Goal: Navigation & Orientation: Find specific page/section

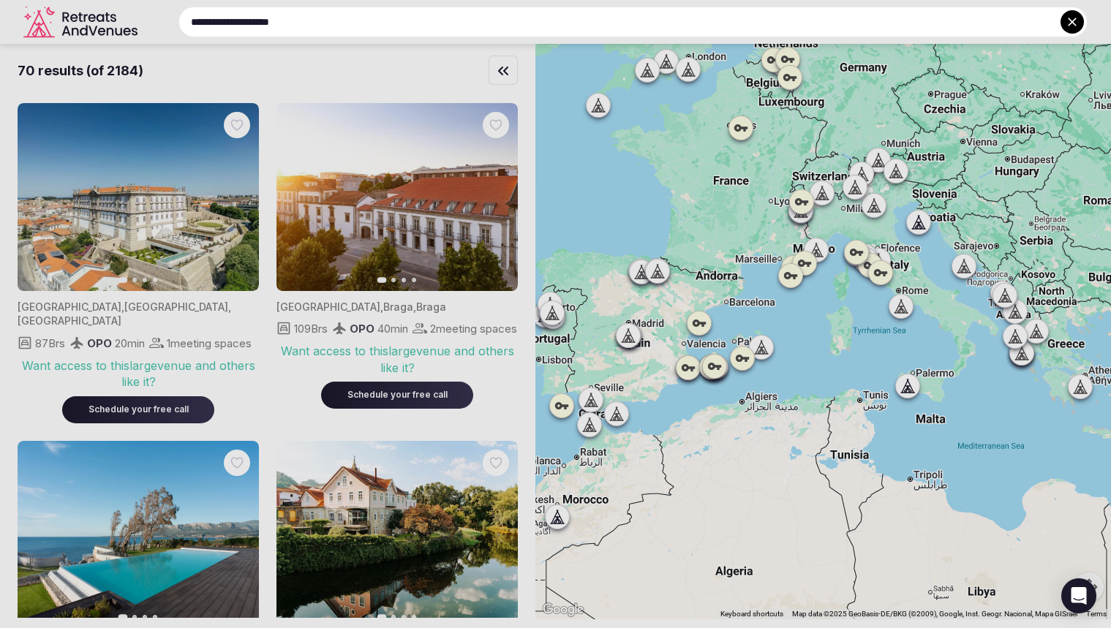
drag, startPoint x: 777, startPoint y: 234, endPoint x: 725, endPoint y: 481, distance: 251.9
click at [725, 481] on div at bounding box center [555, 314] width 1111 height 628
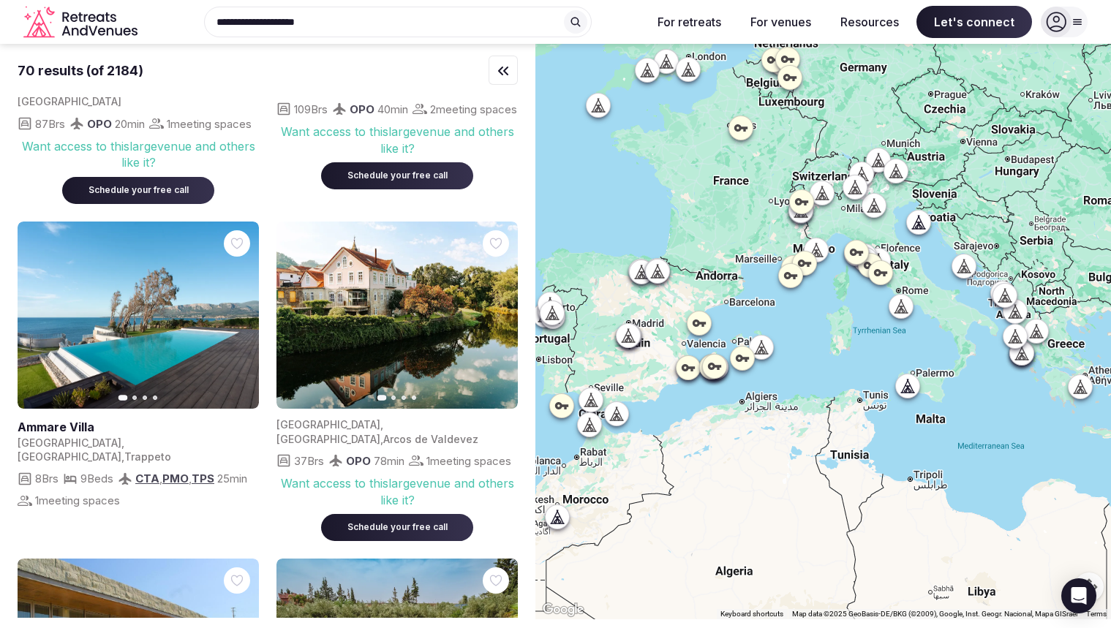
scroll to position [512, 0]
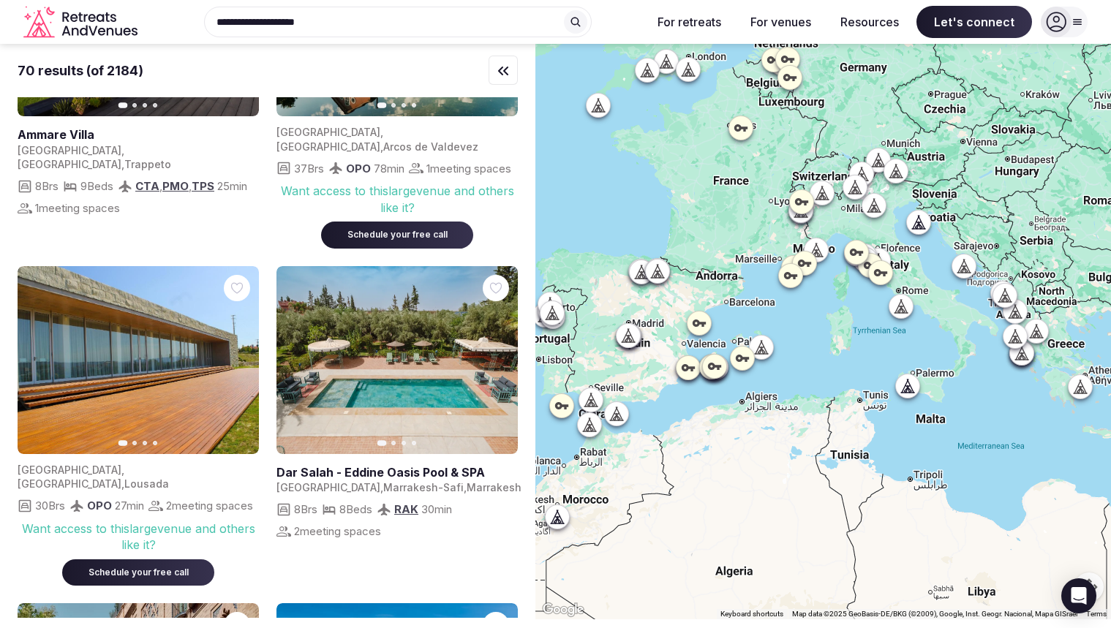
click at [345, 16] on div "**********" at bounding box center [391, 22] width 497 height 31
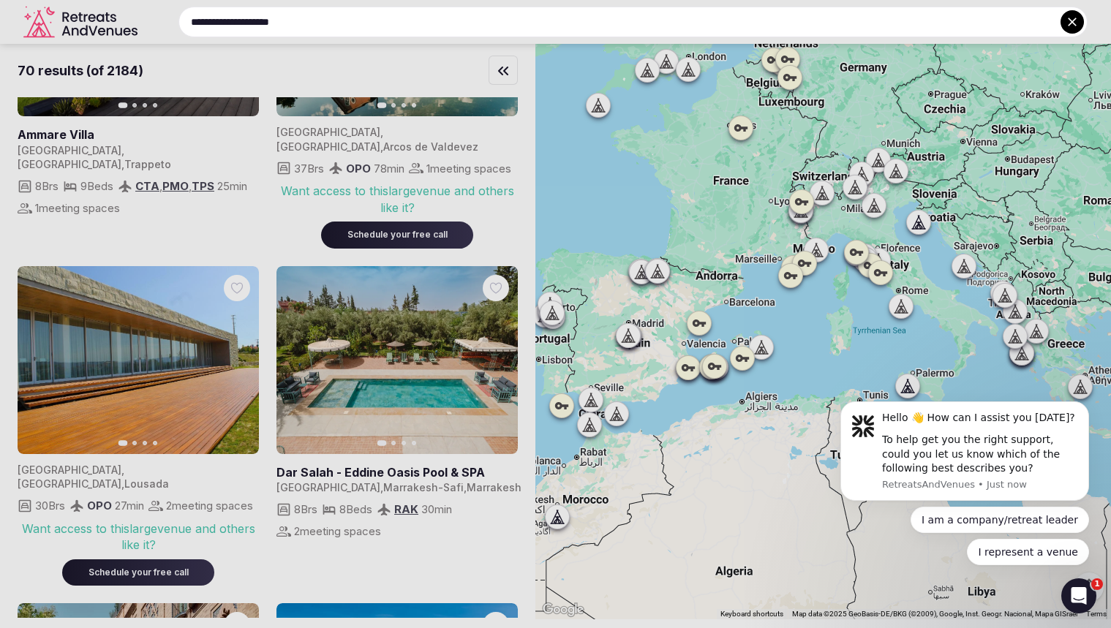
scroll to position [0, 0]
drag, startPoint x: 366, startPoint y: 25, endPoint x: 100, endPoint y: 28, distance: 265.5
click at [143, 27] on div "**********" at bounding box center [615, 22] width 944 height 31
type input "**********"
drag, startPoint x: 401, startPoint y: 20, endPoint x: 80, endPoint y: 20, distance: 321.1
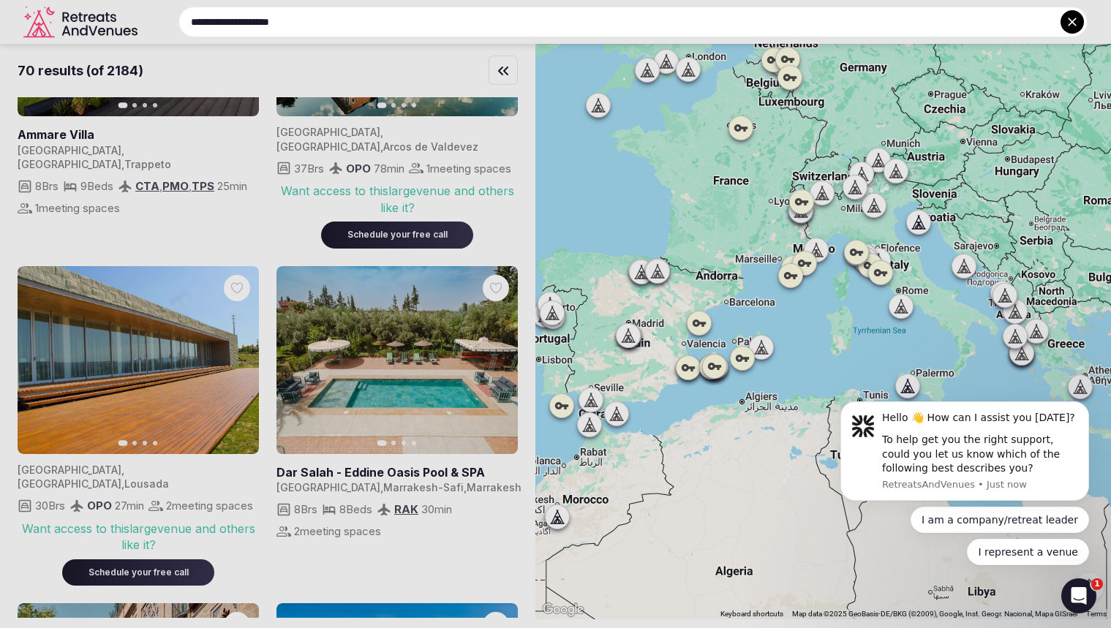
click at [143, 20] on div "**********" at bounding box center [615, 22] width 944 height 31
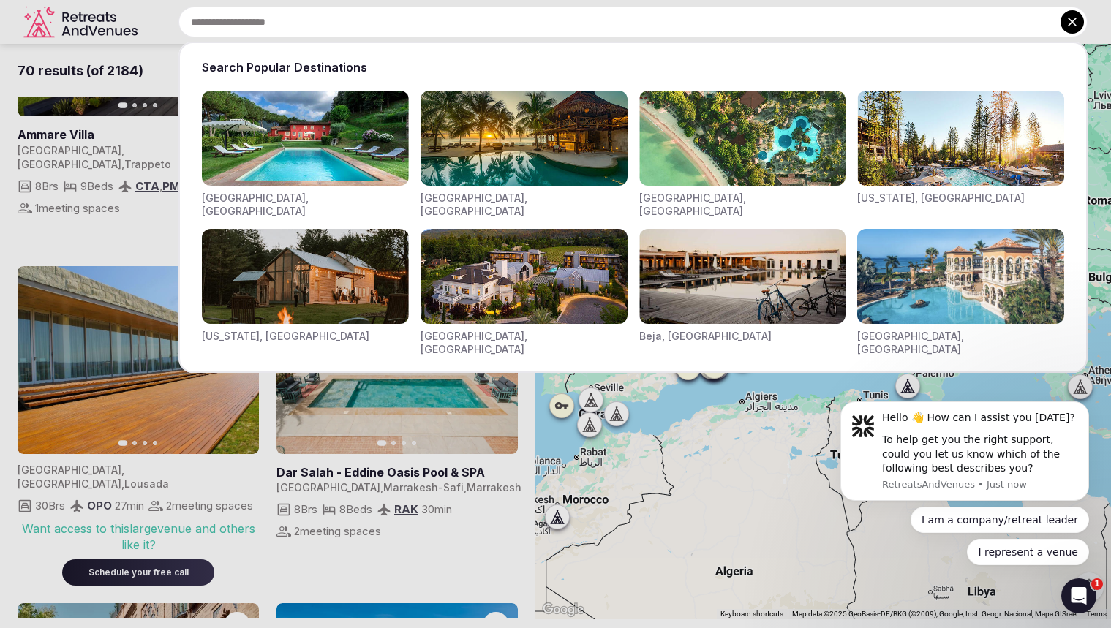
click at [1065, 20] on icon at bounding box center [1072, 22] width 15 height 15
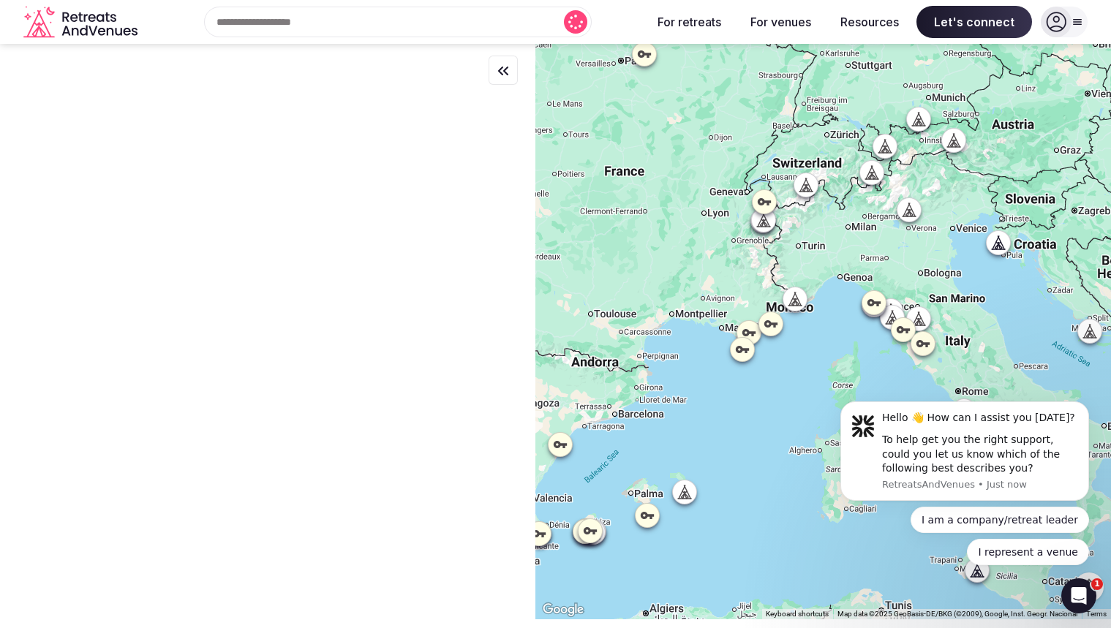
drag, startPoint x: 831, startPoint y: 422, endPoint x: 821, endPoint y: 549, distance: 127.6
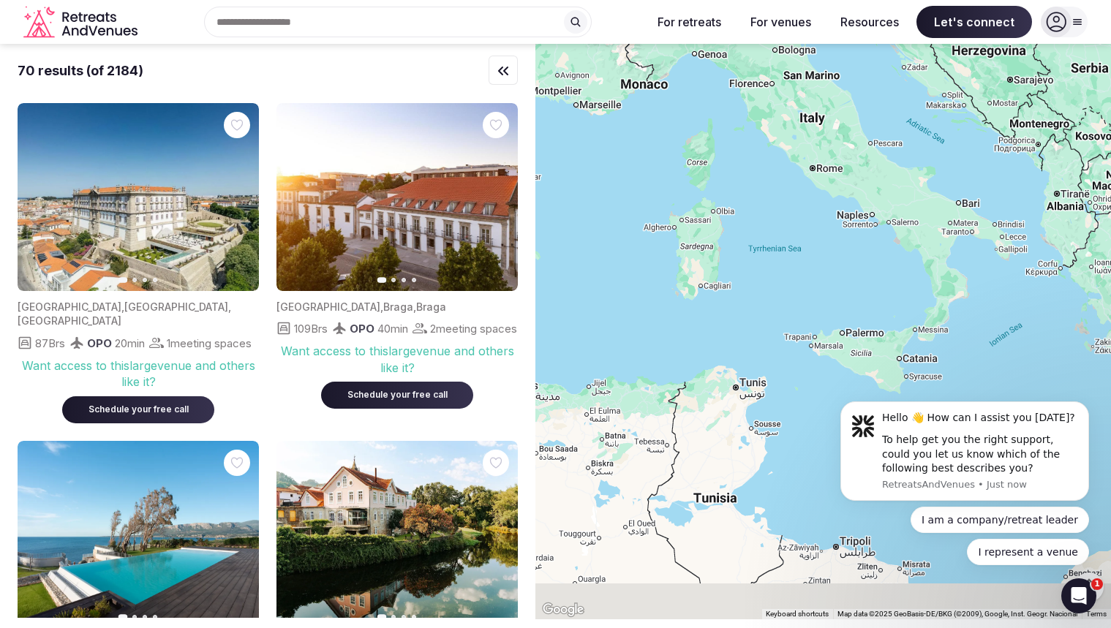
drag, startPoint x: 691, startPoint y: 80, endPoint x: 695, endPoint y: 350, distance: 269.2
click at [695, 349] on body "Search Popular Destinations [GEOGRAPHIC_DATA], [GEOGRAPHIC_DATA] [GEOGRAPHIC_DA…" at bounding box center [555, 314] width 1111 height 628
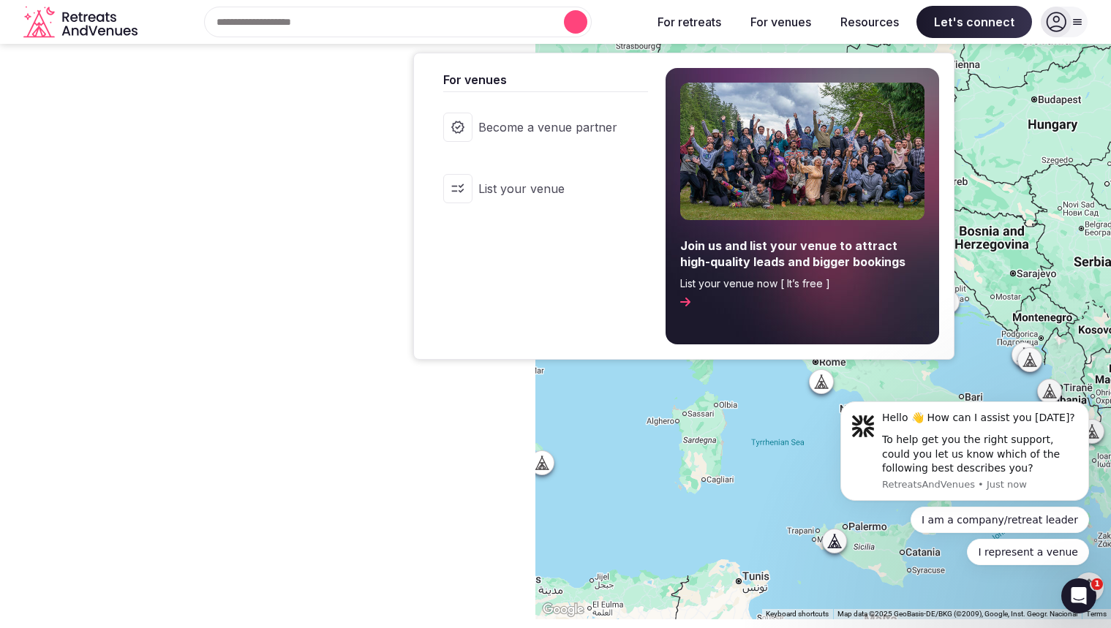
click at [793, 30] on button "For venues" at bounding box center [781, 22] width 84 height 32
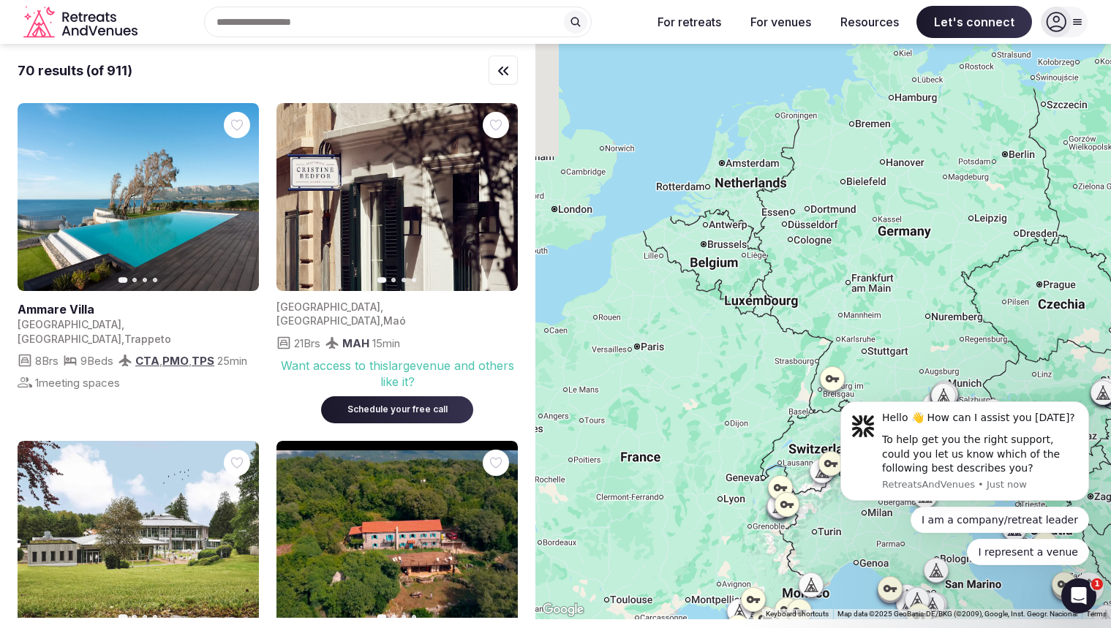
drag, startPoint x: 643, startPoint y: 342, endPoint x: 802, endPoint y: 663, distance: 357.5
click at [802, 628] on html "Search Popular Destinations [GEOGRAPHIC_DATA], [GEOGRAPHIC_DATA] [GEOGRAPHIC_DA…" at bounding box center [555, 314] width 1111 height 628
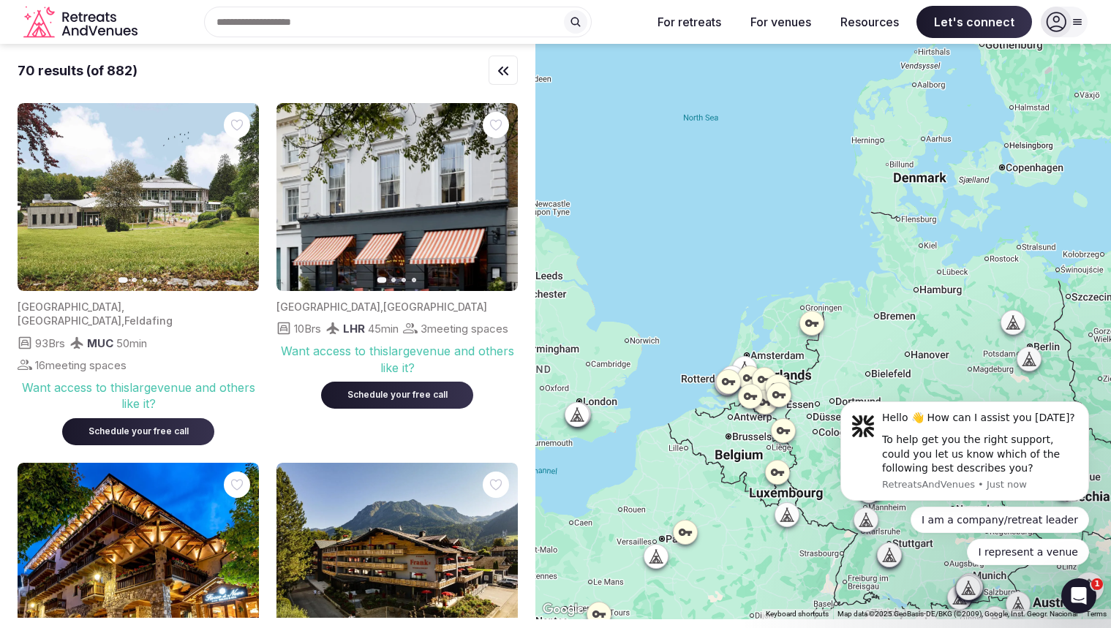
drag, startPoint x: 677, startPoint y: 184, endPoint x: 689, endPoint y: 288, distance: 104.6
click at [689, 288] on div at bounding box center [823, 332] width 576 height 576
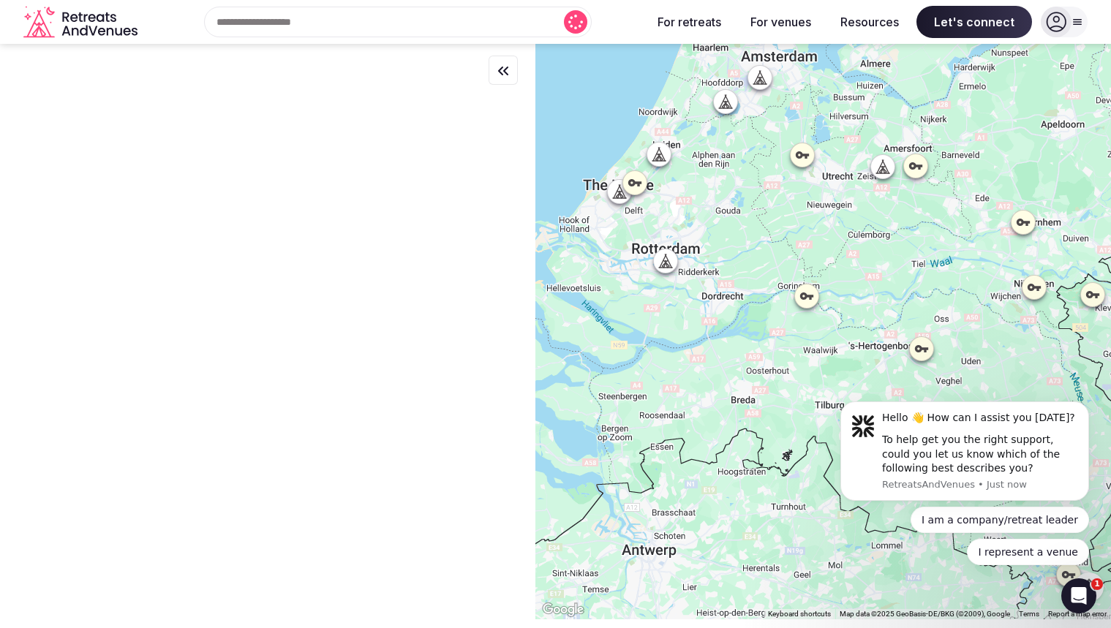
drag, startPoint x: 869, startPoint y: 315, endPoint x: 752, endPoint y: 443, distance: 172.9
click at [752, 443] on div at bounding box center [823, 332] width 576 height 576
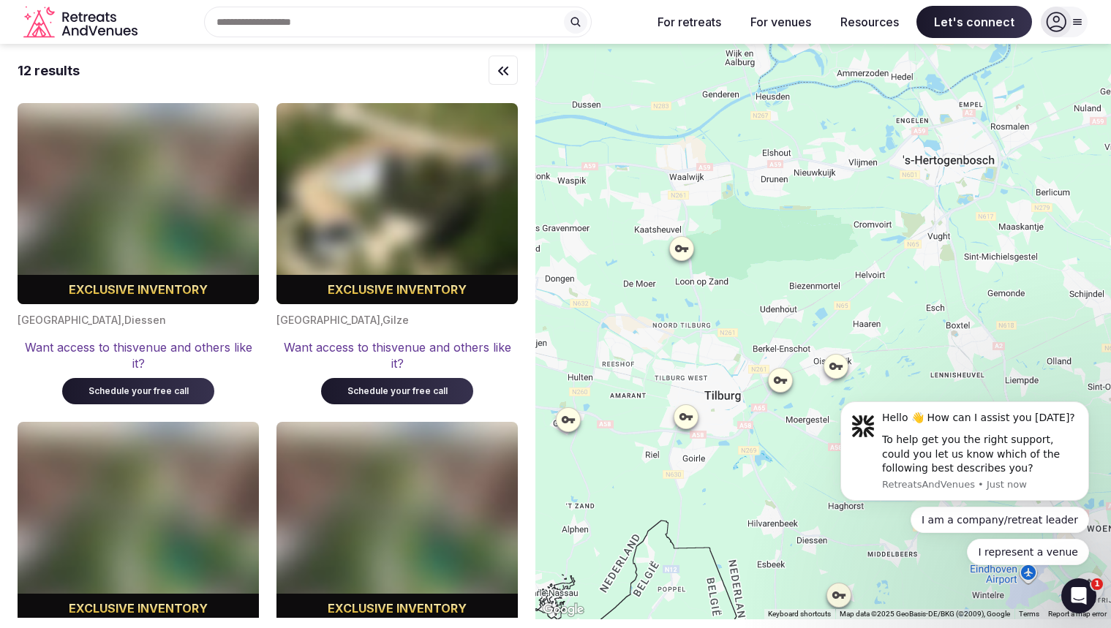
drag, startPoint x: 908, startPoint y: 341, endPoint x: 646, endPoint y: 327, distance: 263.0
click at [646, 327] on div at bounding box center [823, 332] width 576 height 576
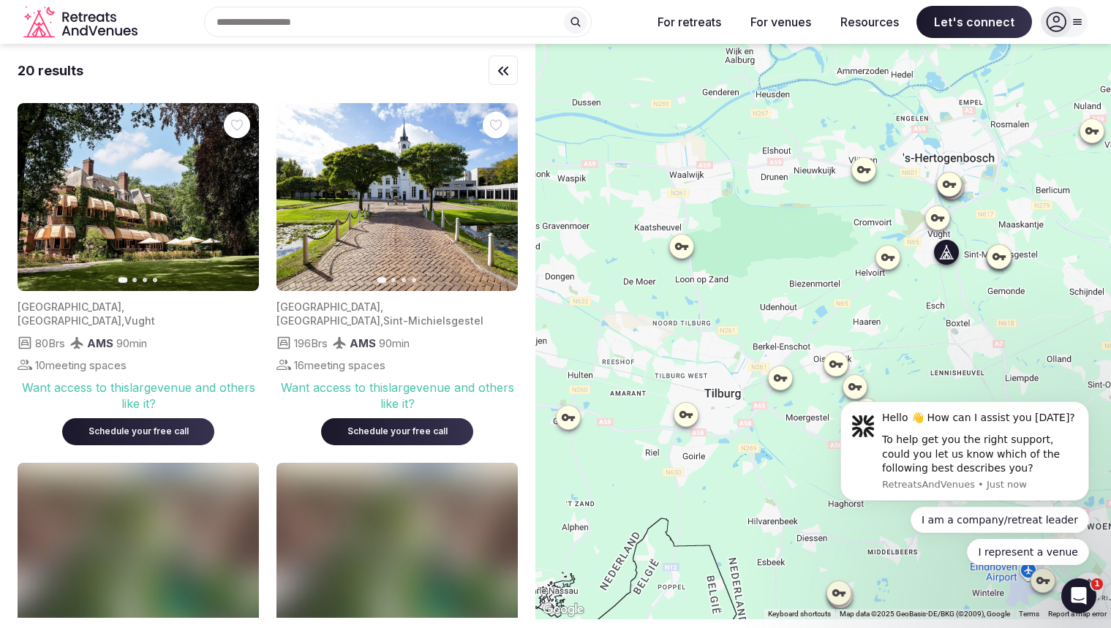
click at [241, 199] on icon "button" at bounding box center [239, 198] width 12 height 12
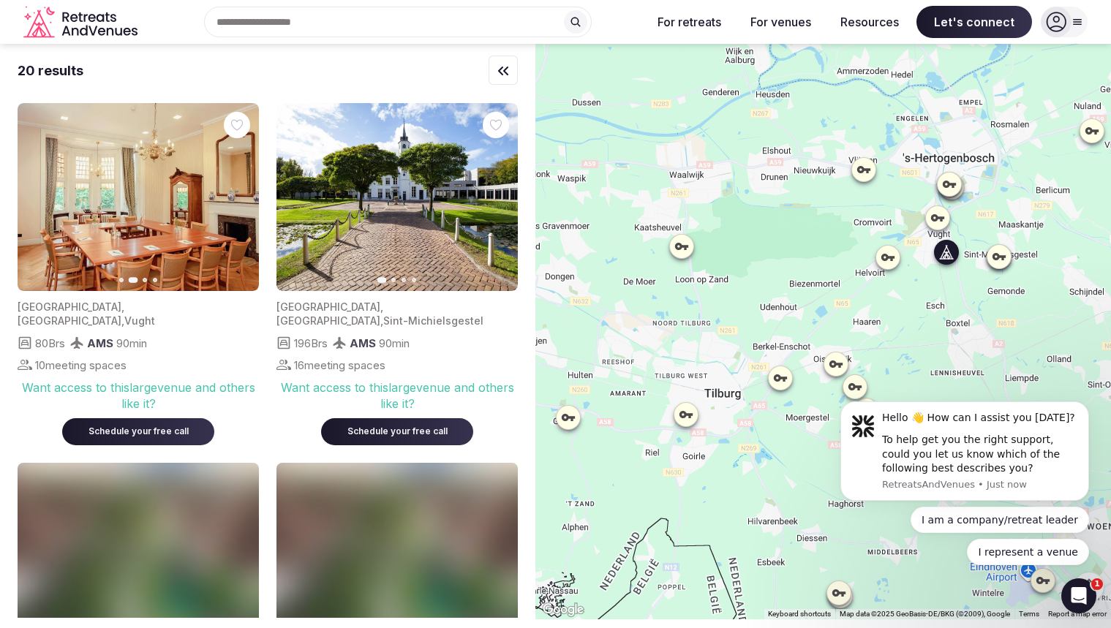
click at [241, 199] on icon "button" at bounding box center [239, 198] width 12 height 12
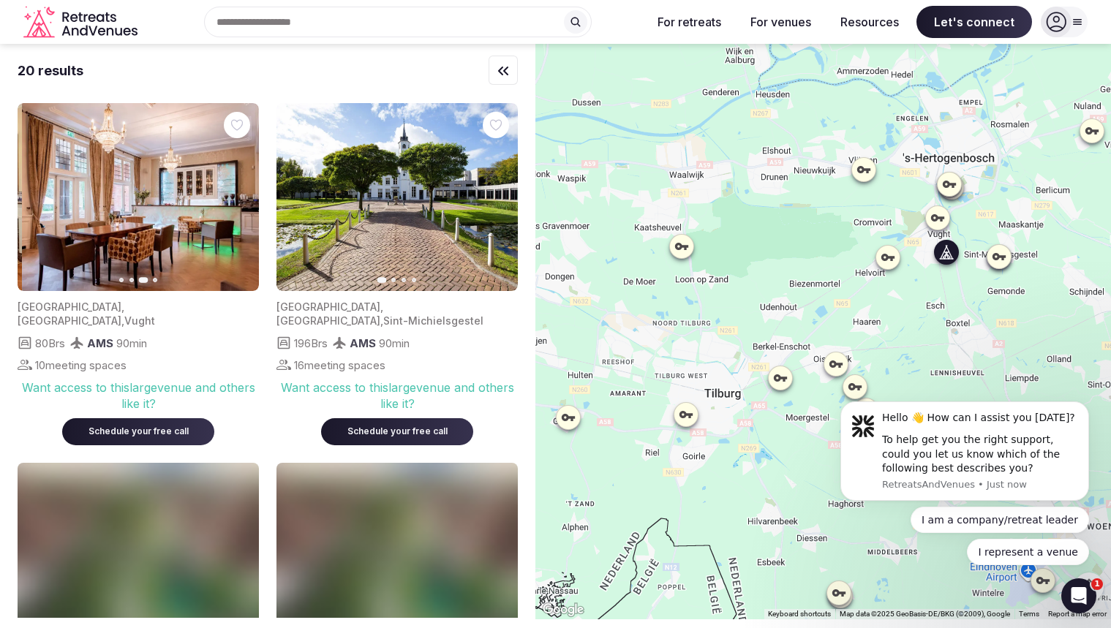
click at [241, 199] on icon "button" at bounding box center [239, 198] width 12 height 12
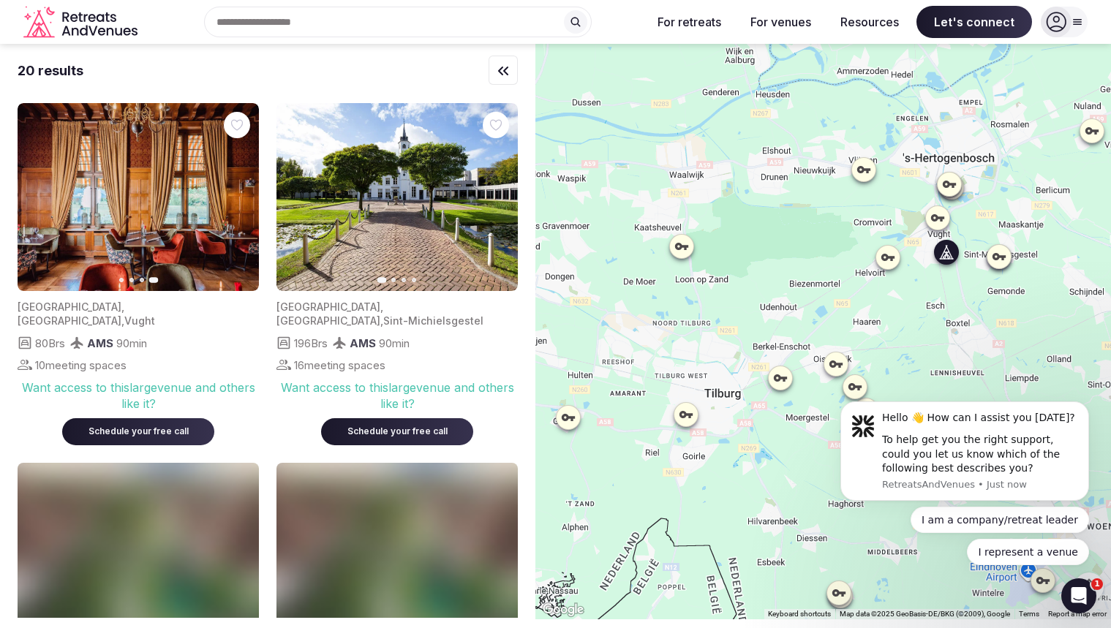
click at [138, 257] on img at bounding box center [138, 197] width 241 height 188
click at [30, 194] on button "Previous slide" at bounding box center [37, 197] width 23 height 23
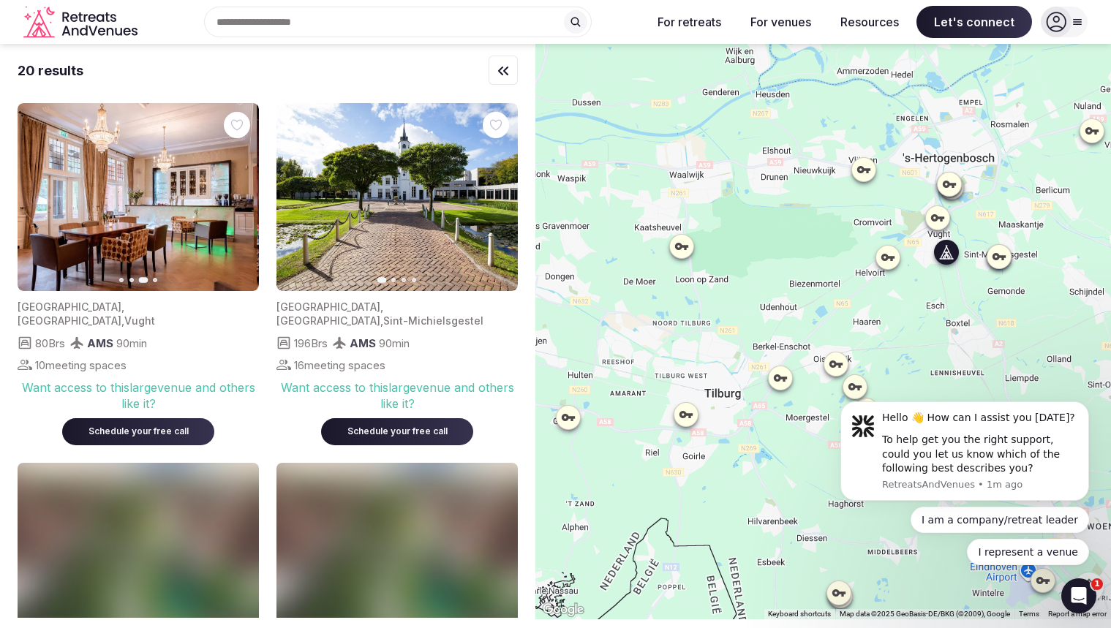
click at [30, 194] on button "Previous slide" at bounding box center [37, 197] width 23 height 23
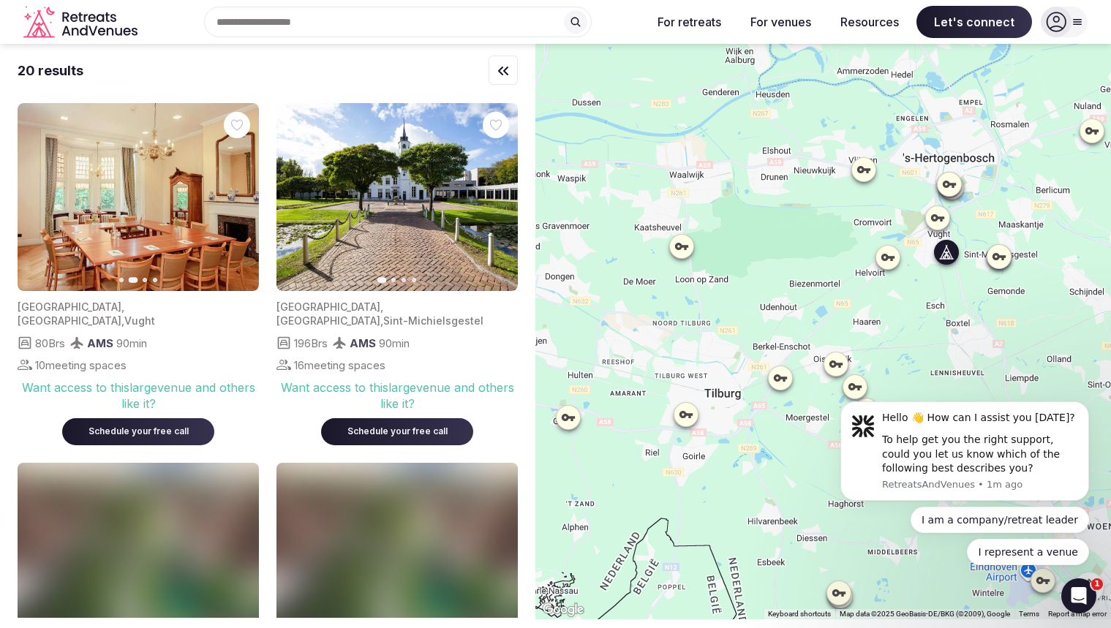
click at [231, 195] on button "Next slide" at bounding box center [238, 197] width 23 height 23
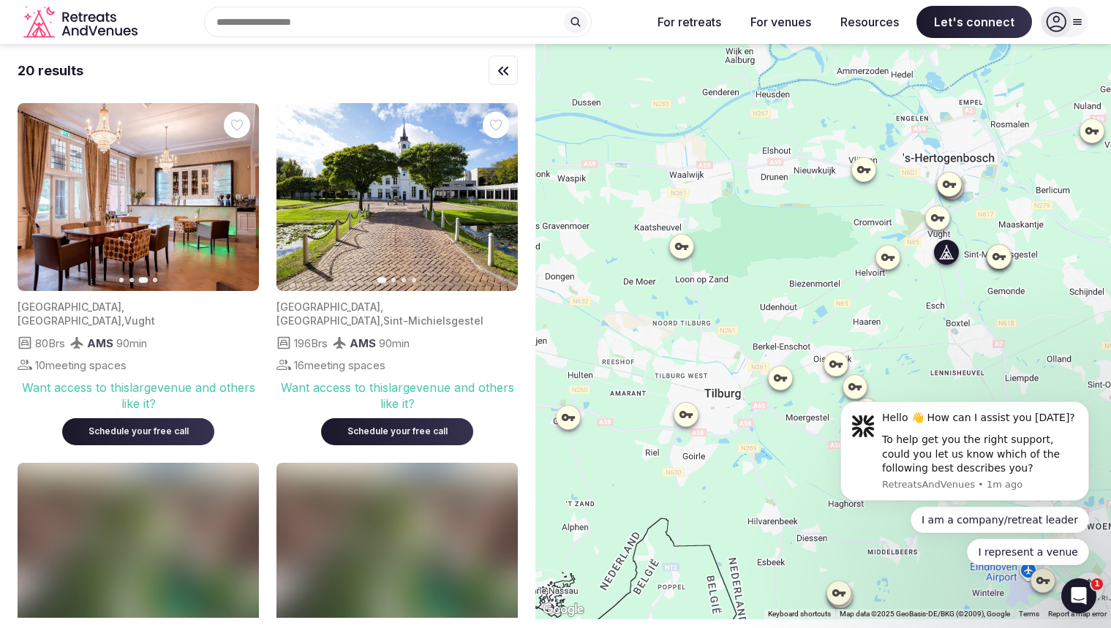
click at [45, 195] on button "Previous slide" at bounding box center [37, 197] width 23 height 23
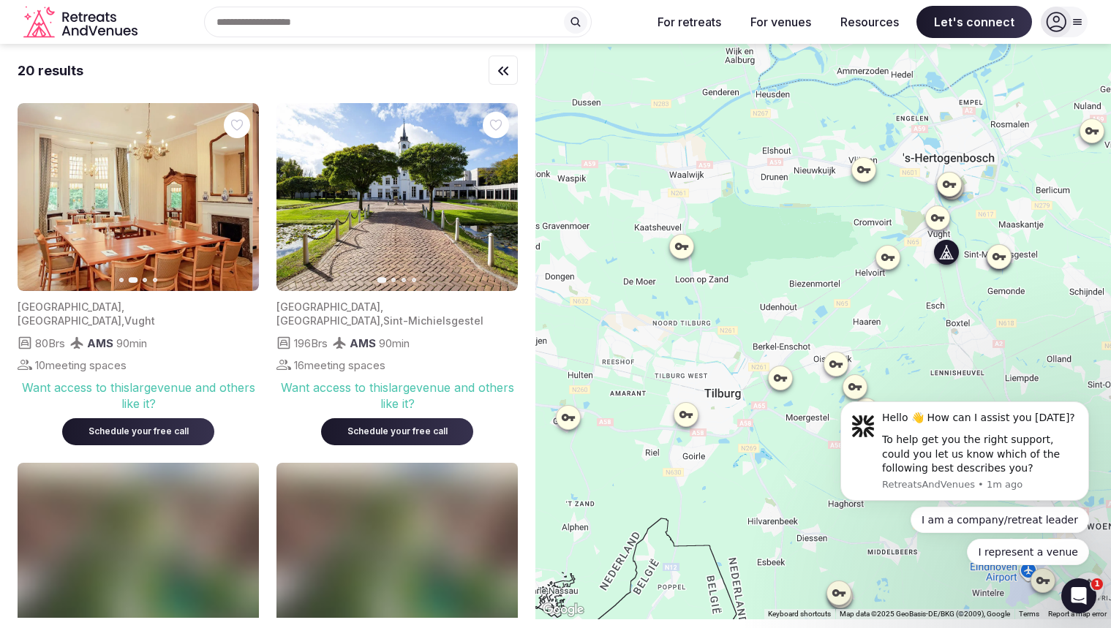
click at [45, 195] on button "Previous slide" at bounding box center [37, 197] width 23 height 23
